Goal: Task Accomplishment & Management: Manage account settings

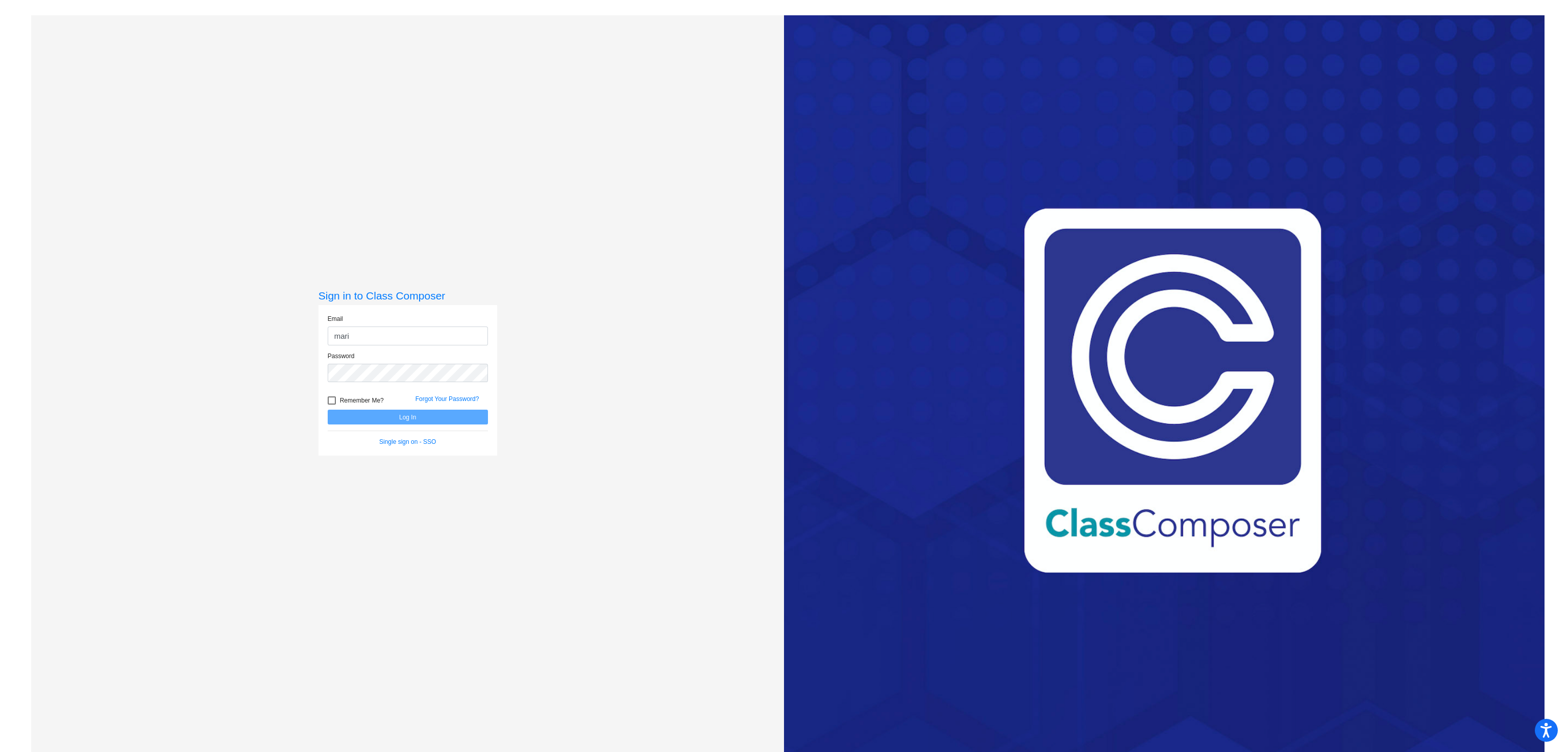
type input "[PERSON_NAME][EMAIL_ADDRESS][PERSON_NAME][DOMAIN_NAME]"
click at [328, 410] on button "Log In" at bounding box center [408, 417] width 160 height 15
click at [412, 416] on button "Log In" at bounding box center [408, 417] width 160 height 15
click at [391, 416] on button "Log In" at bounding box center [408, 417] width 160 height 15
click at [378, 460] on button "Log In" at bounding box center [408, 462] width 160 height 15
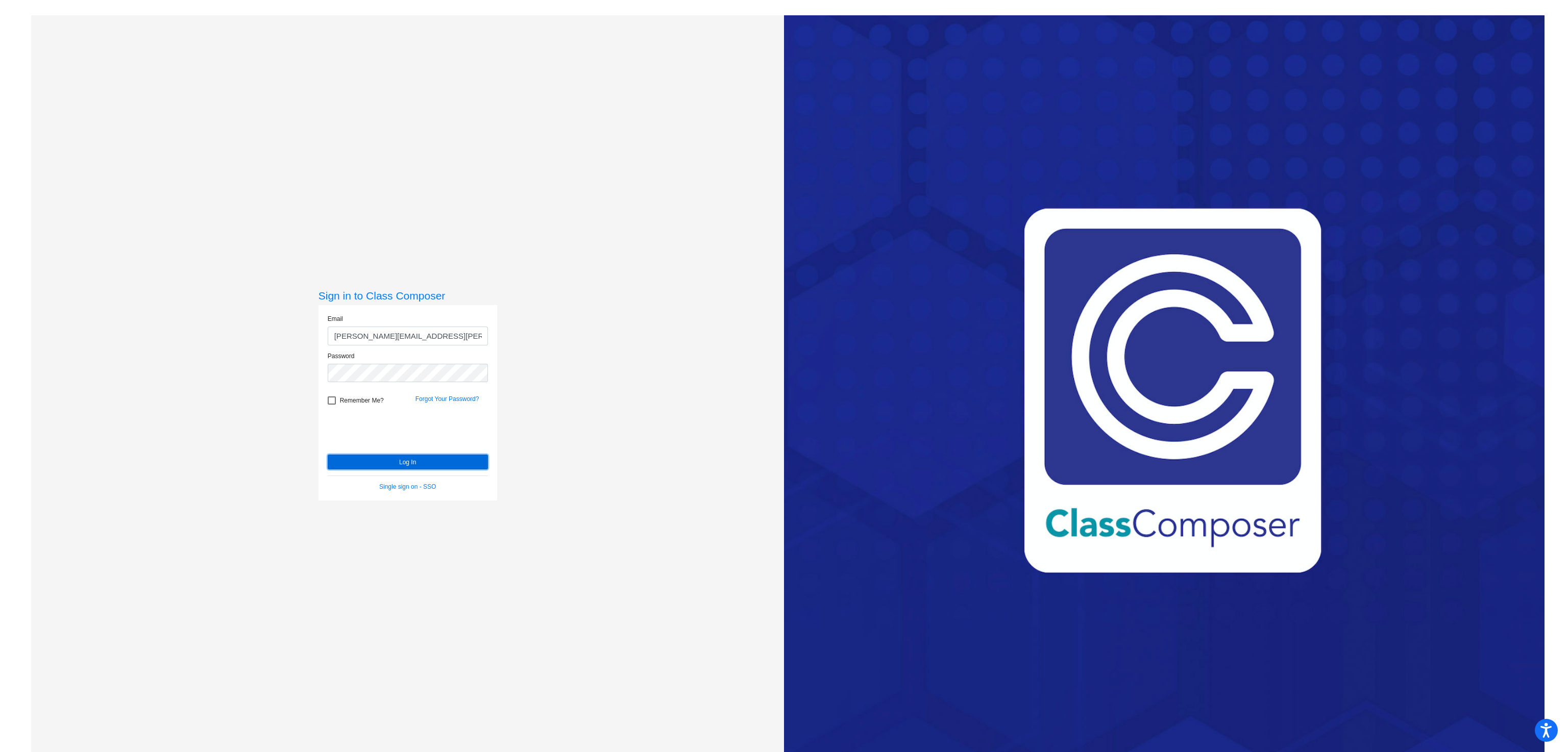
click at [407, 462] on button "Log In" at bounding box center [408, 462] width 160 height 15
type input "[PERSON_NAME][EMAIL_ADDRESS][PERSON_NAME][DOMAIN_NAME]"
click at [410, 416] on button "Log In" at bounding box center [408, 417] width 160 height 15
click at [428, 395] on div "Forgot Your Password?" at bounding box center [452, 402] width 88 height 15
click at [428, 396] on link "Forgot Your Password?" at bounding box center [447, 398] width 64 height 7
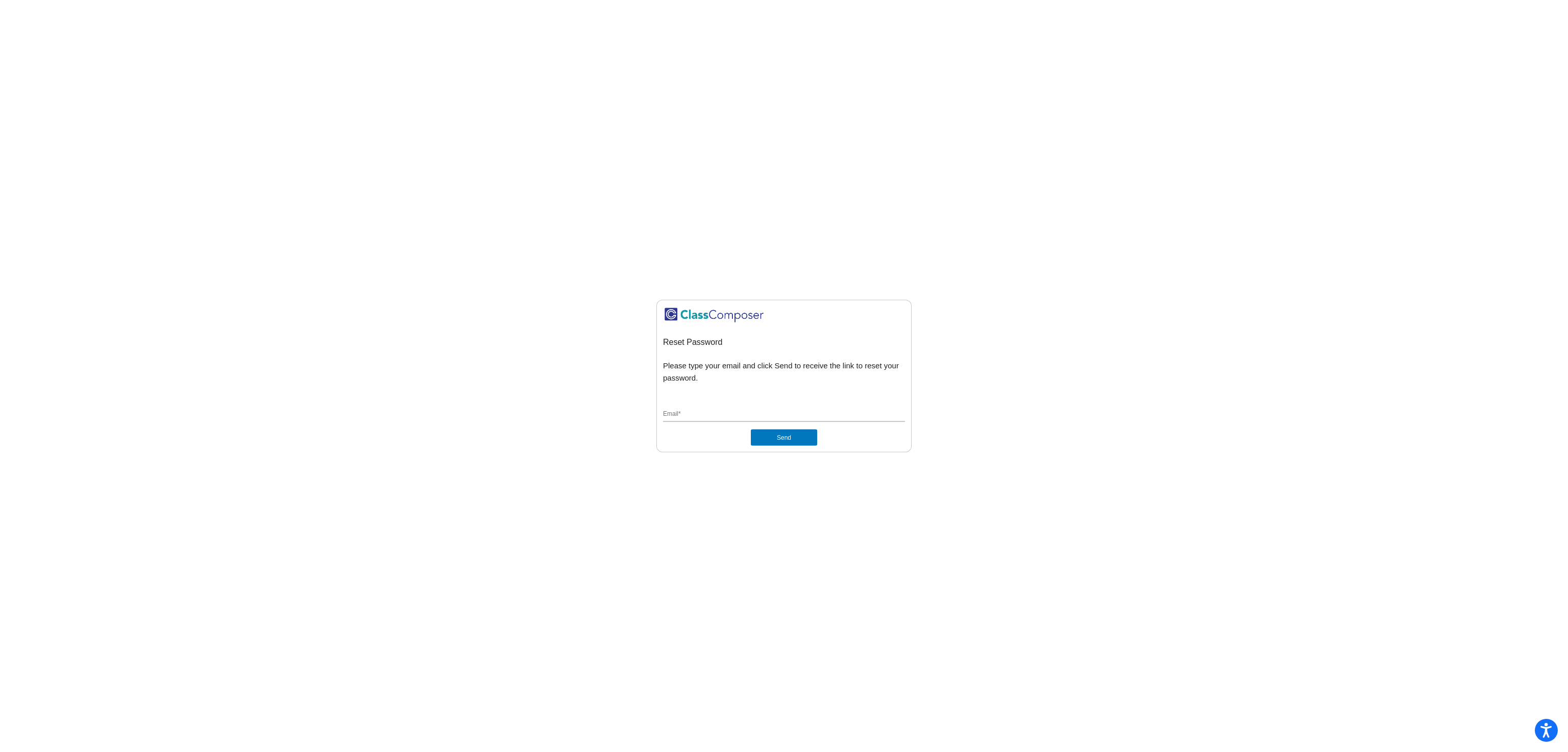
click at [696, 411] on input "Email *" at bounding box center [784, 415] width 242 height 10
type input "[PERSON_NAME][EMAIL_ADDRESS][PERSON_NAME][DOMAIN_NAME]"
click at [771, 437] on button "Send" at bounding box center [784, 437] width 67 height 16
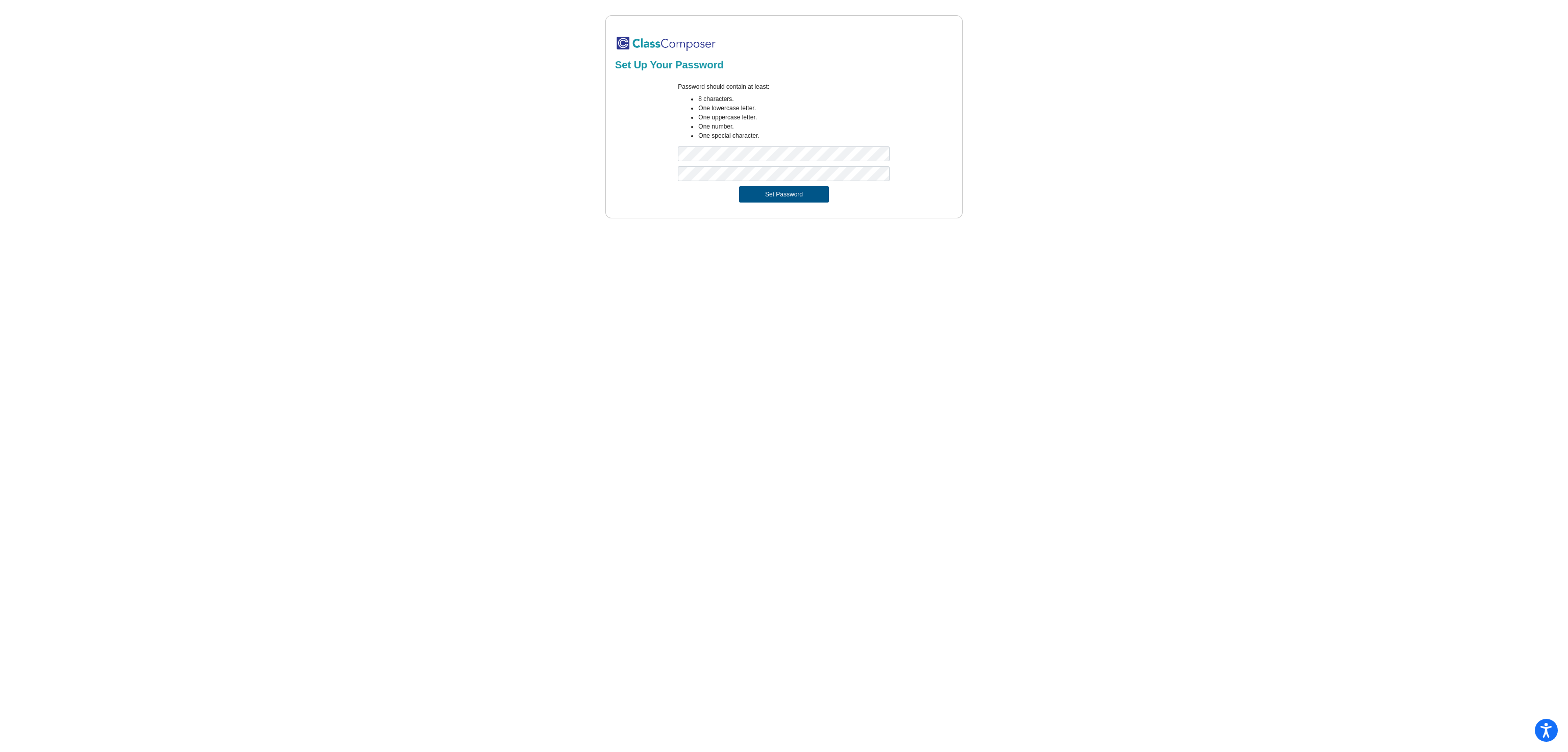
click at [768, 197] on button "Set Password" at bounding box center [784, 193] width 90 height 16
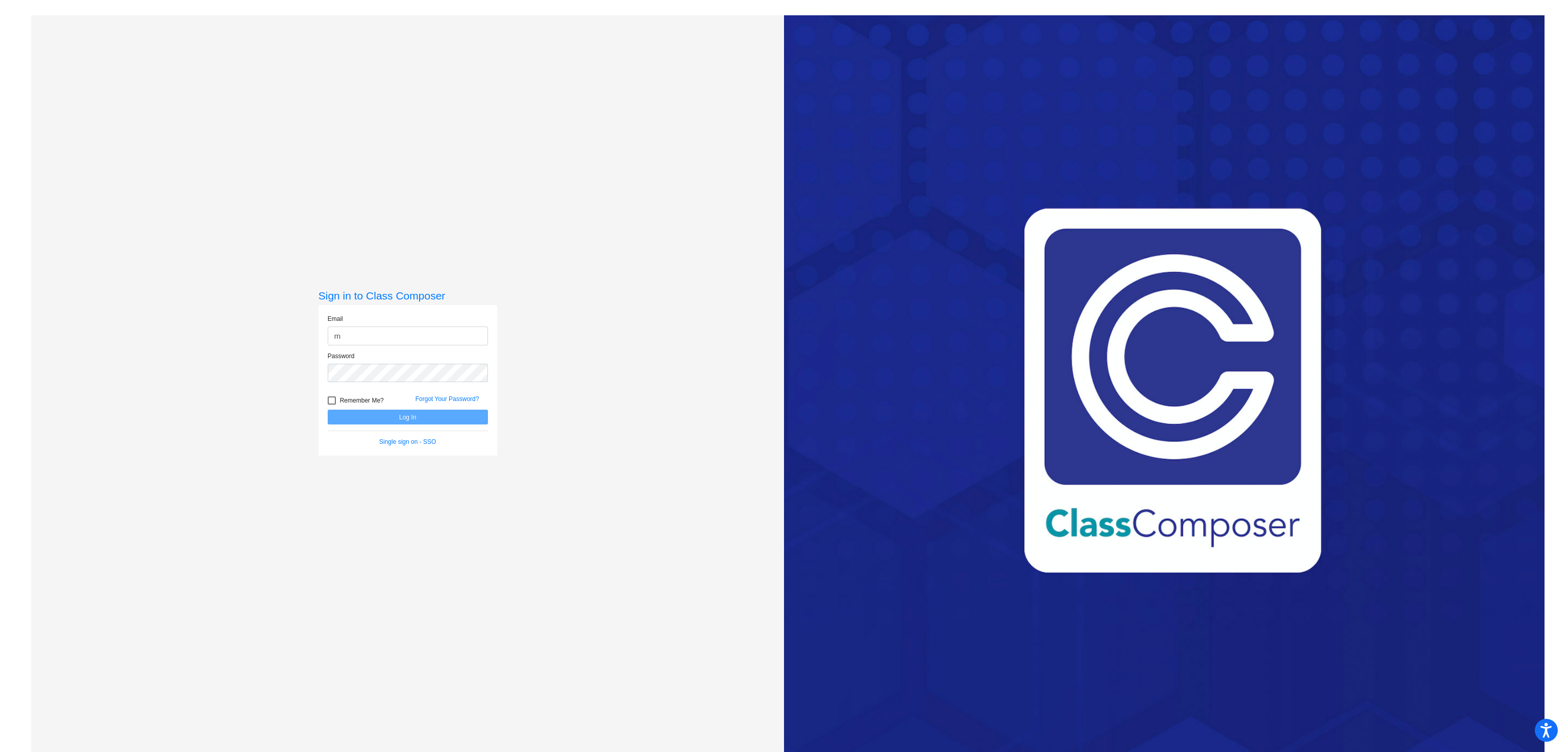
type input "[PERSON_NAME][EMAIL_ADDRESS][PERSON_NAME][DOMAIN_NAME]"
click at [328, 410] on button "Log In" at bounding box center [408, 417] width 160 height 15
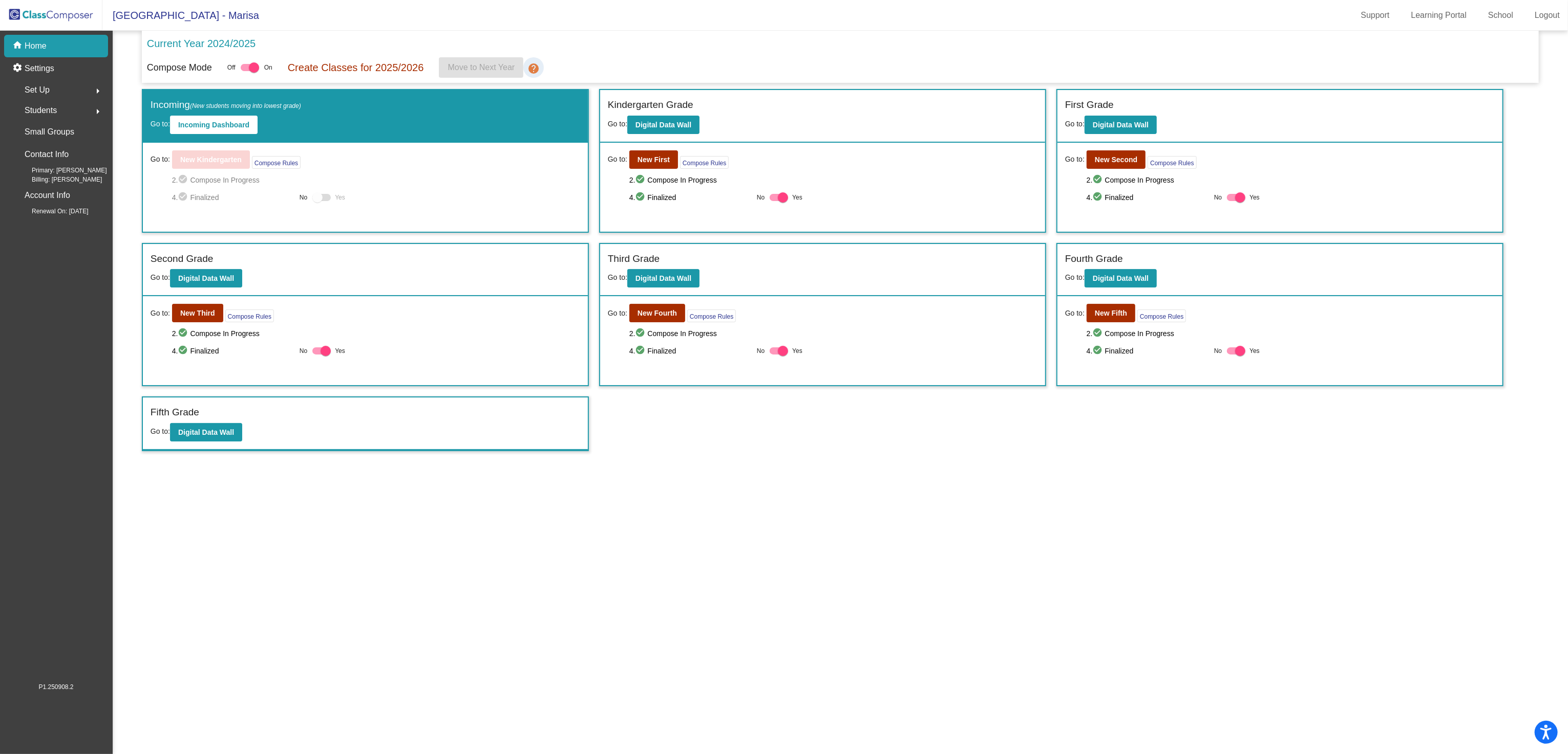
click at [536, 67] on mat-icon "help" at bounding box center [534, 68] width 12 height 12
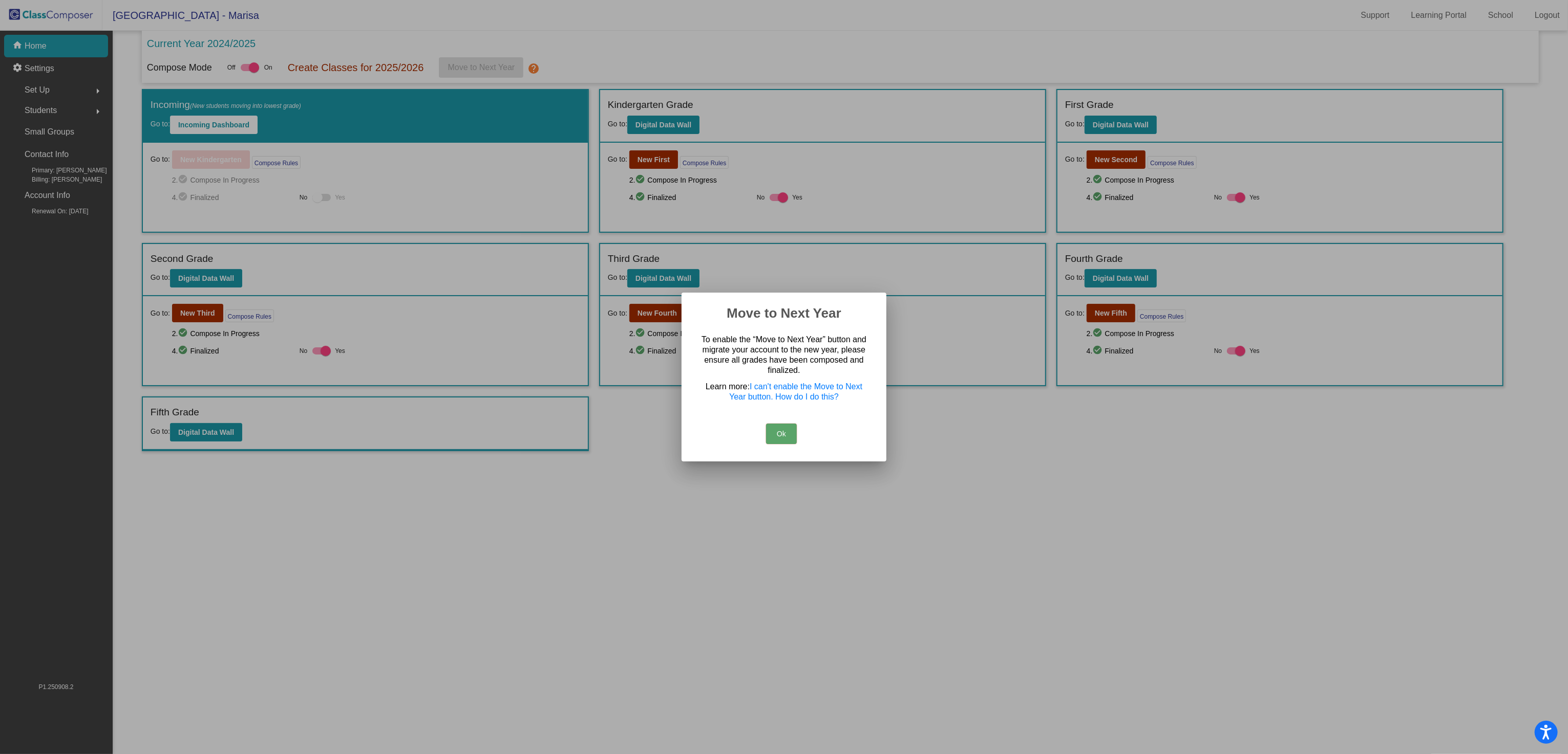
click at [776, 435] on button "Ok" at bounding box center [781, 433] width 31 height 20
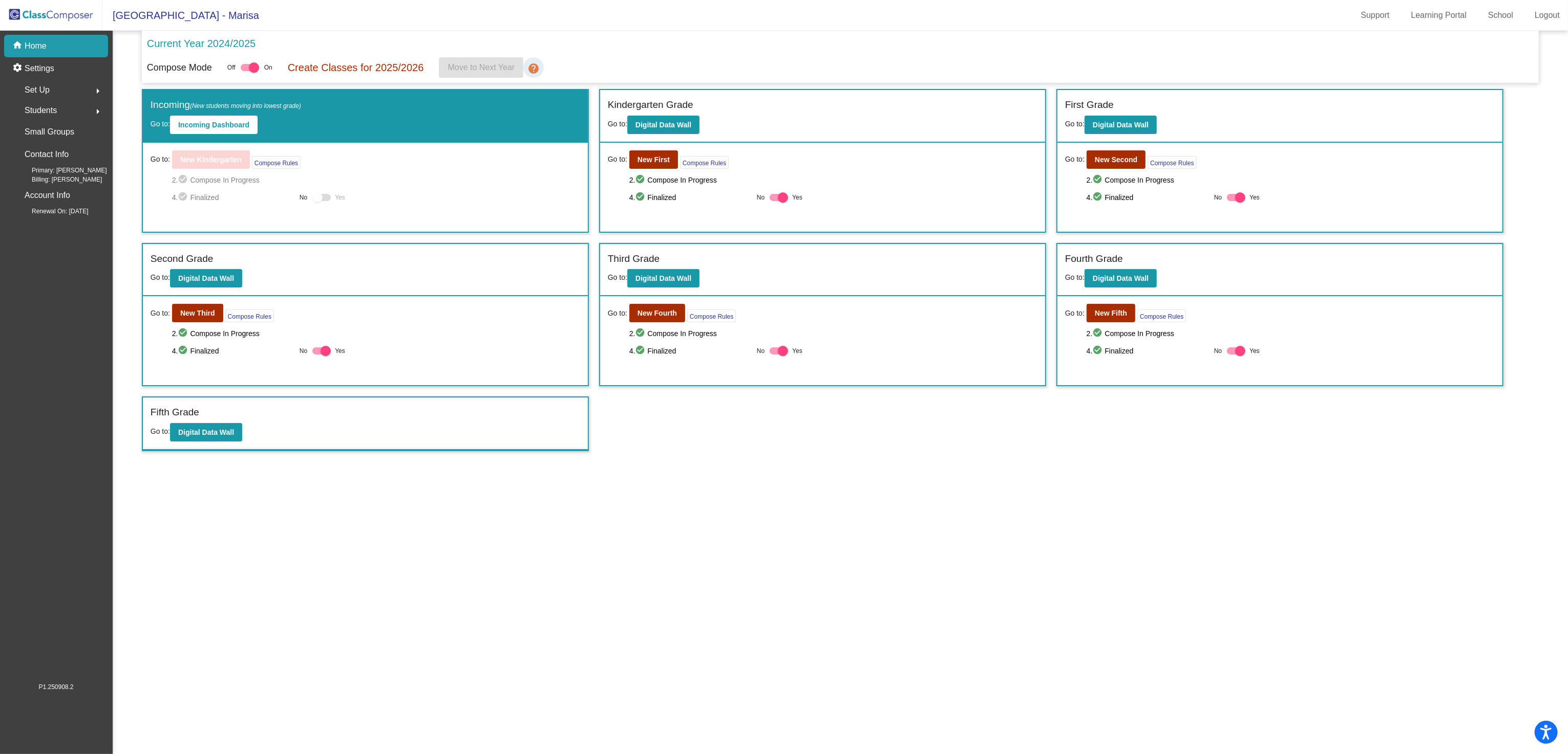
click at [536, 61] on link "help" at bounding box center [533, 67] width 20 height 20
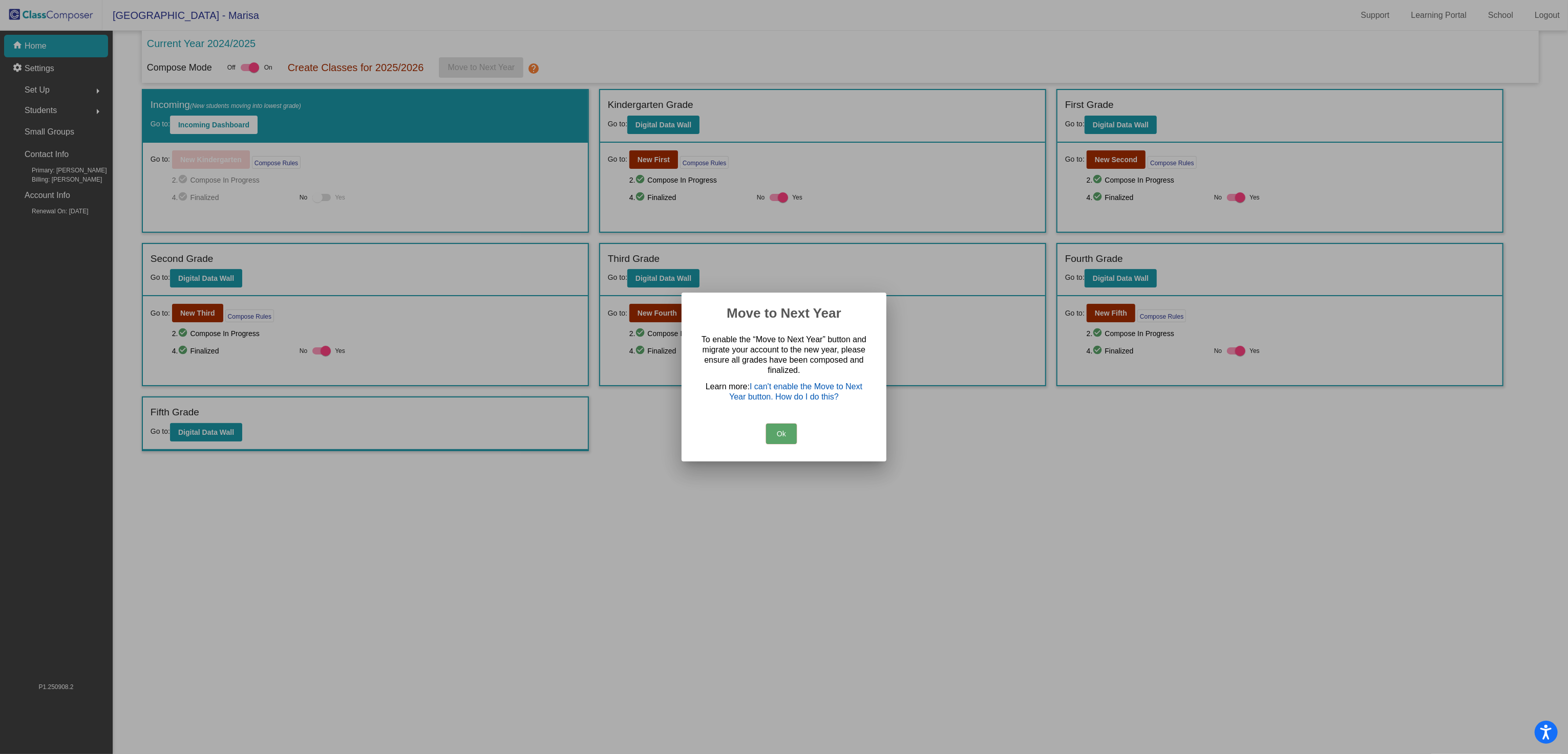
click at [812, 398] on link "I can't enable the Move to Next Year button. How do I do this?" at bounding box center [795, 392] width 133 height 19
click at [773, 432] on button "Ok" at bounding box center [781, 433] width 31 height 20
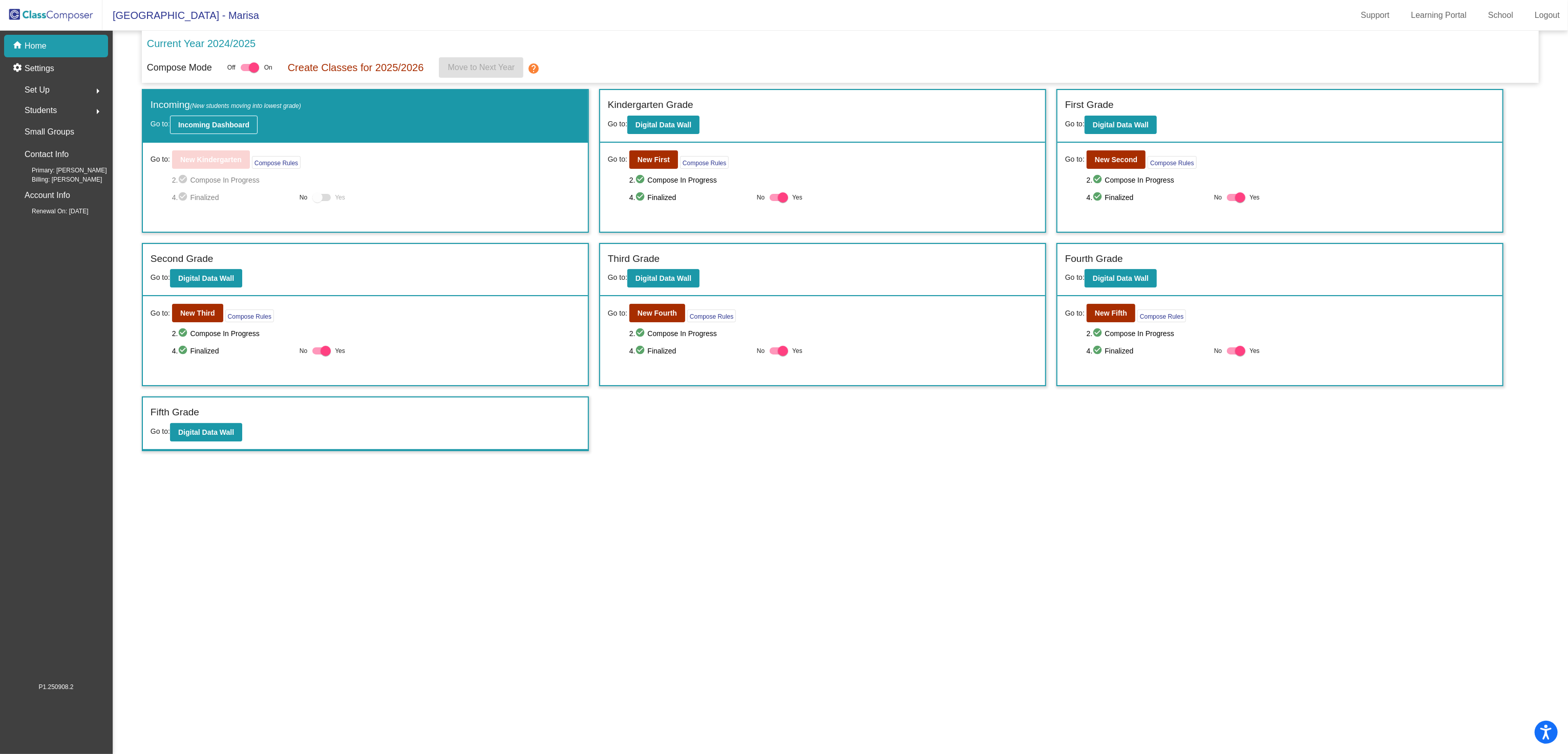
click at [226, 120] on b "Incoming Dashboard" at bounding box center [213, 124] width 71 height 9
